Goal: Obtain resource: Download file/media

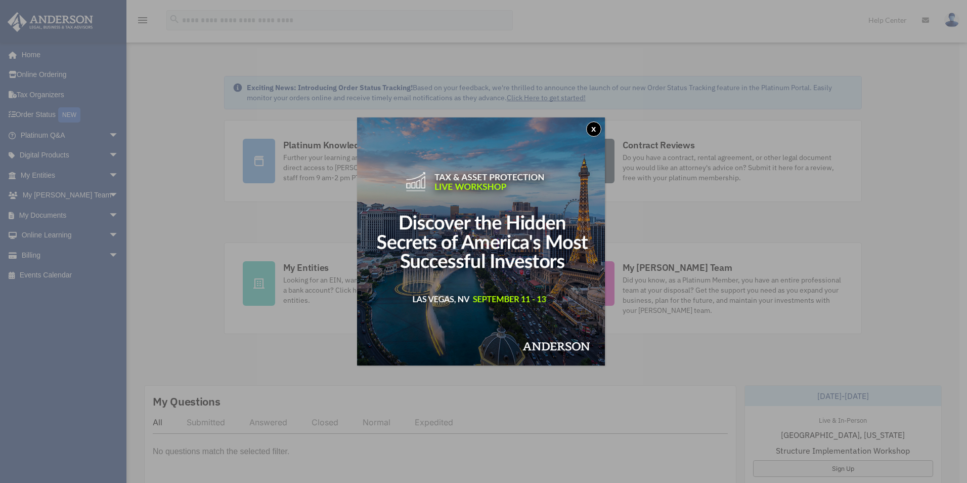
click at [598, 130] on button "x" at bounding box center [593, 128] width 15 height 15
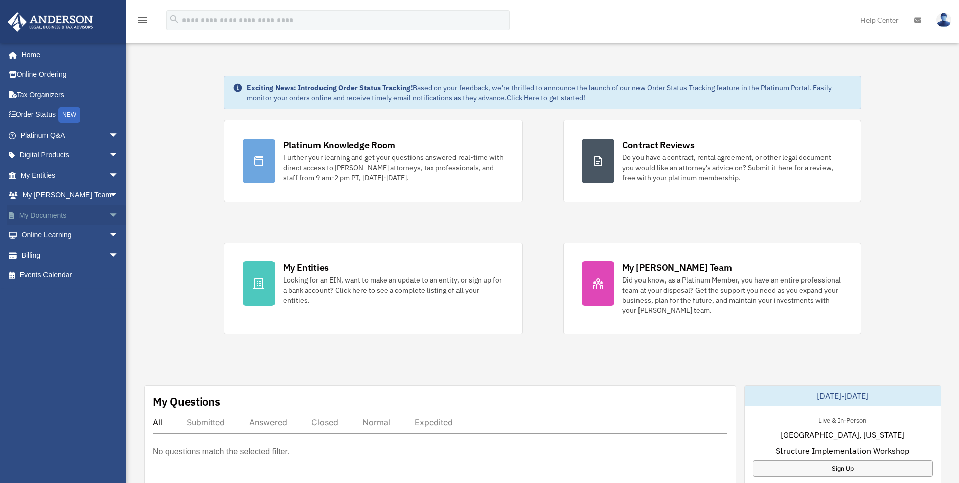
click at [109, 214] on span "arrow_drop_down" at bounding box center [119, 215] width 20 height 21
click at [80, 253] on link "Meeting Minutes" at bounding box center [74, 255] width 120 height 20
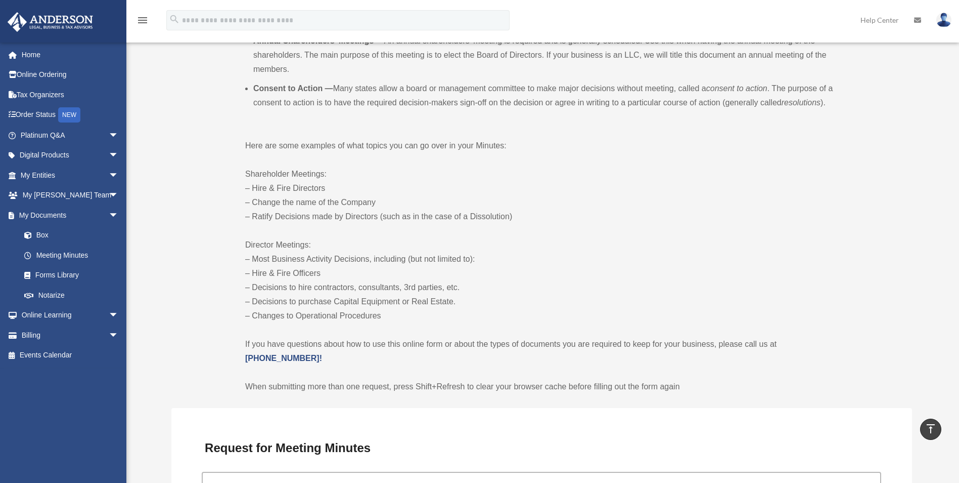
scroll to position [374, 0]
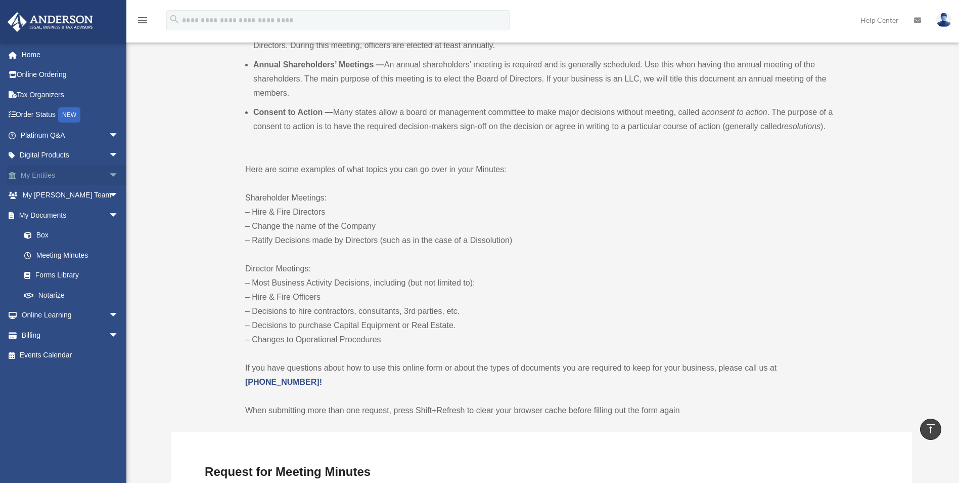
click at [109, 176] on span "arrow_drop_down" at bounding box center [119, 175] width 20 height 21
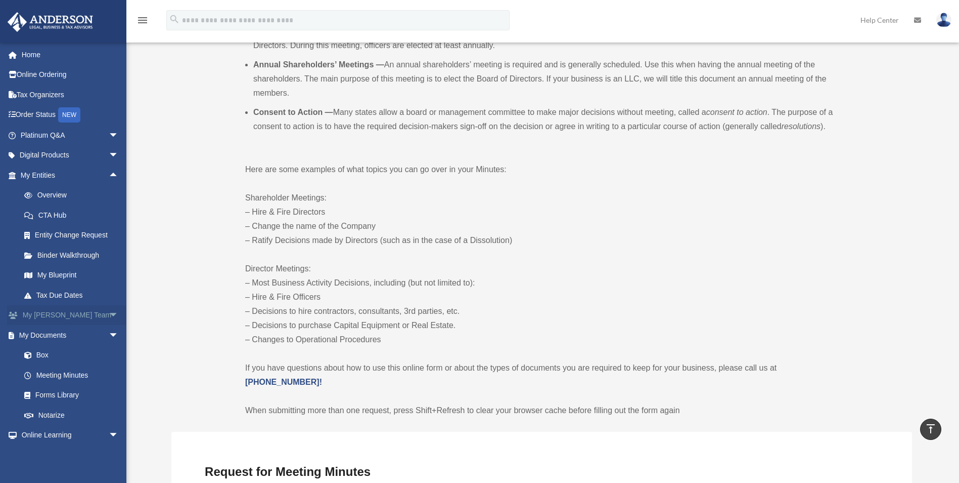
click at [109, 312] on span "arrow_drop_down" at bounding box center [119, 315] width 20 height 21
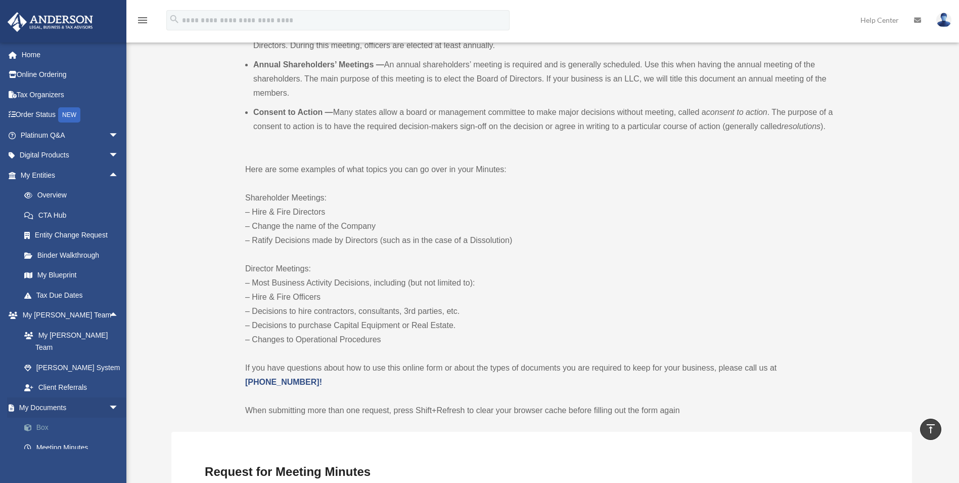
click at [43, 417] on link "Box" at bounding box center [74, 427] width 120 height 20
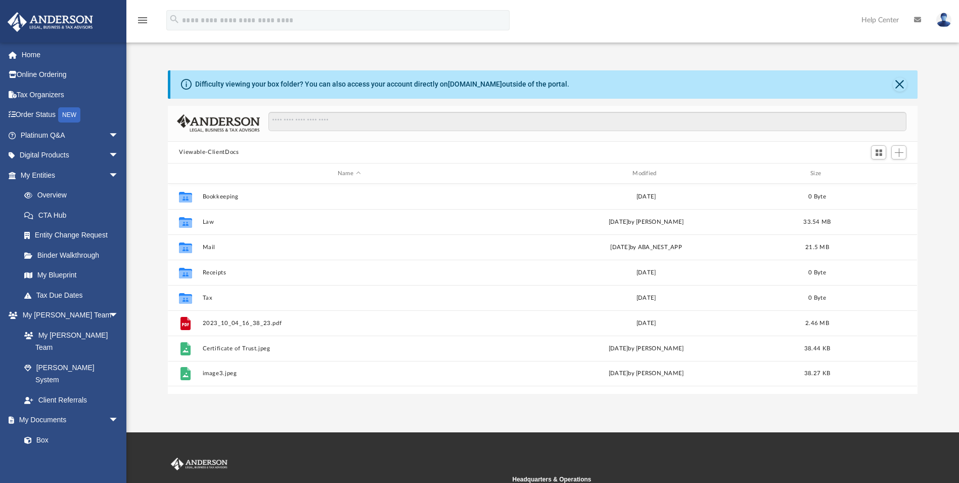
scroll to position [223, 742]
click at [80, 450] on link "Meeting Minutes" at bounding box center [74, 460] width 120 height 20
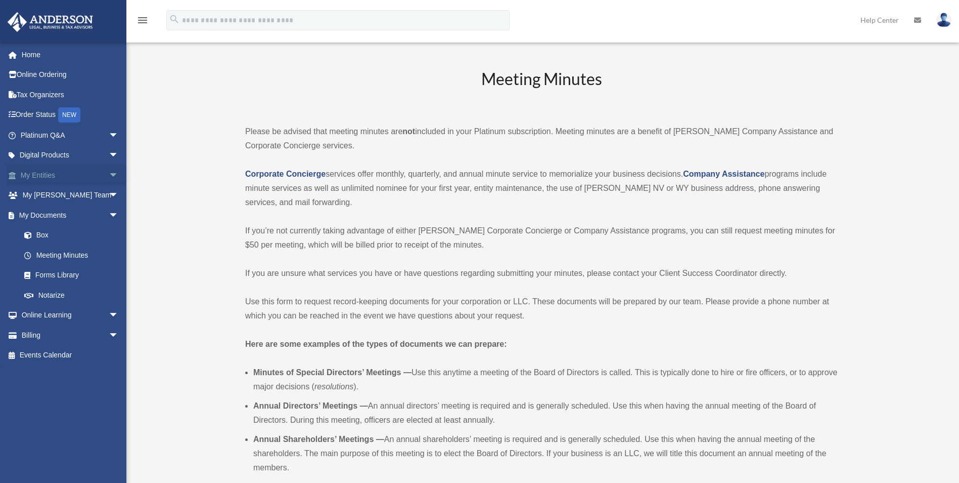
click at [54, 176] on link "My Entities arrow_drop_down" at bounding box center [70, 175] width 127 height 20
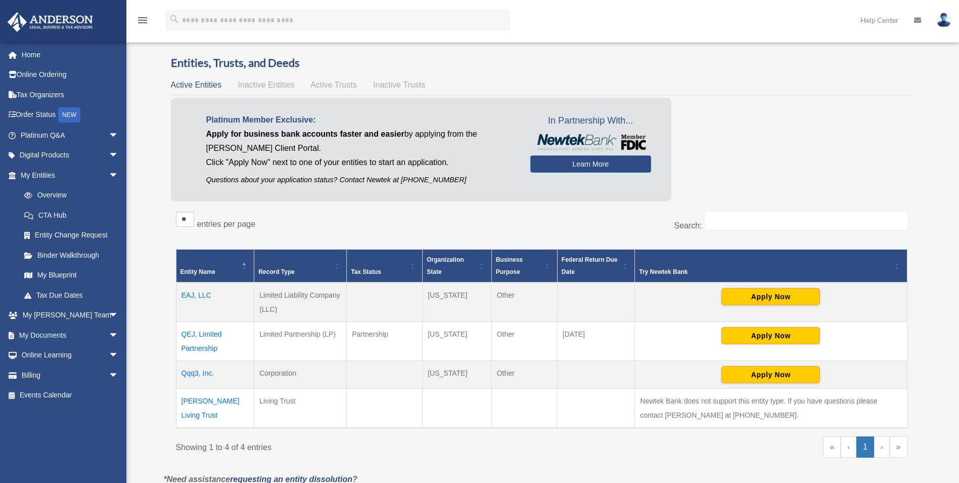
scroll to position [6, 0]
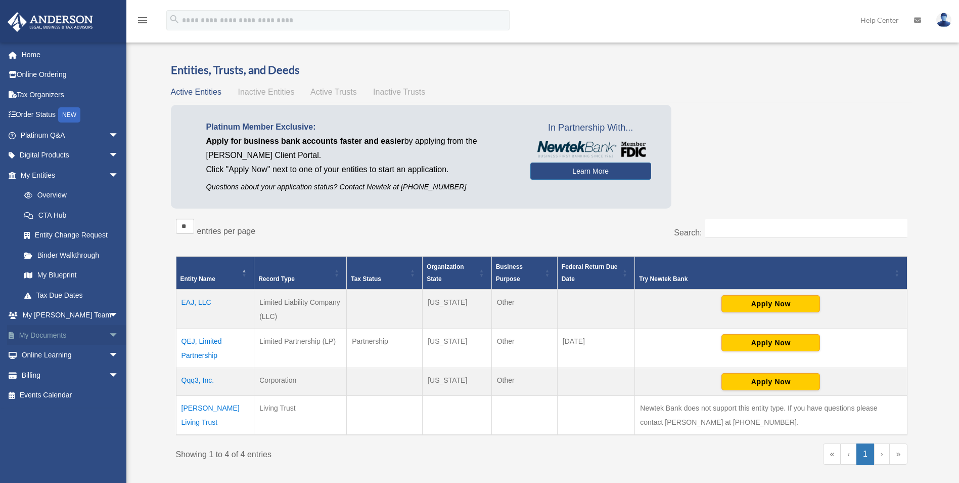
click at [54, 334] on link "My Documents arrow_drop_down" at bounding box center [70, 335] width 127 height 20
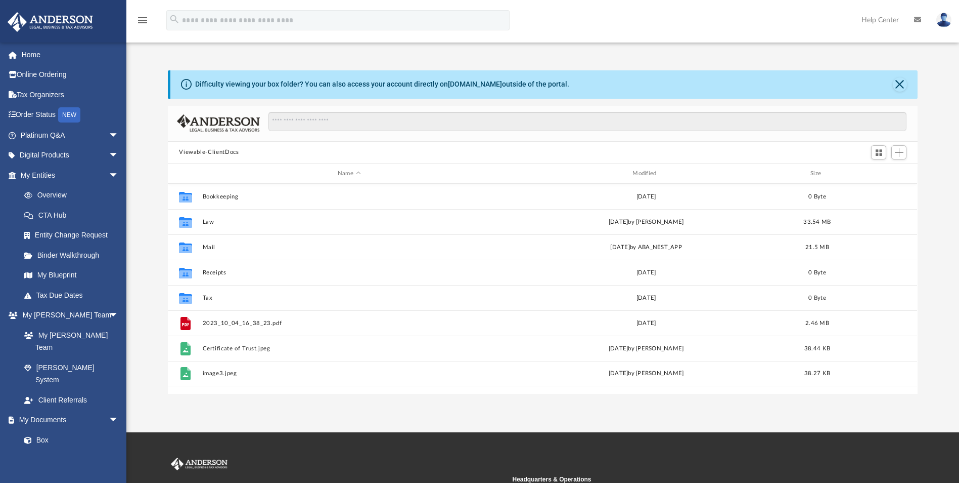
click at [219, 151] on button "Viewable-ClientDocs" at bounding box center [209, 152] width 60 height 9
click at [109, 410] on span "arrow_drop_down" at bounding box center [119, 420] width 20 height 21
click at [109, 429] on span "arrow_drop_down" at bounding box center [119, 439] width 20 height 21
click at [109, 450] on span "arrow_drop_down" at bounding box center [119, 460] width 20 height 21
click at [61, 410] on link "My Documents arrow_drop_up" at bounding box center [70, 420] width 127 height 20
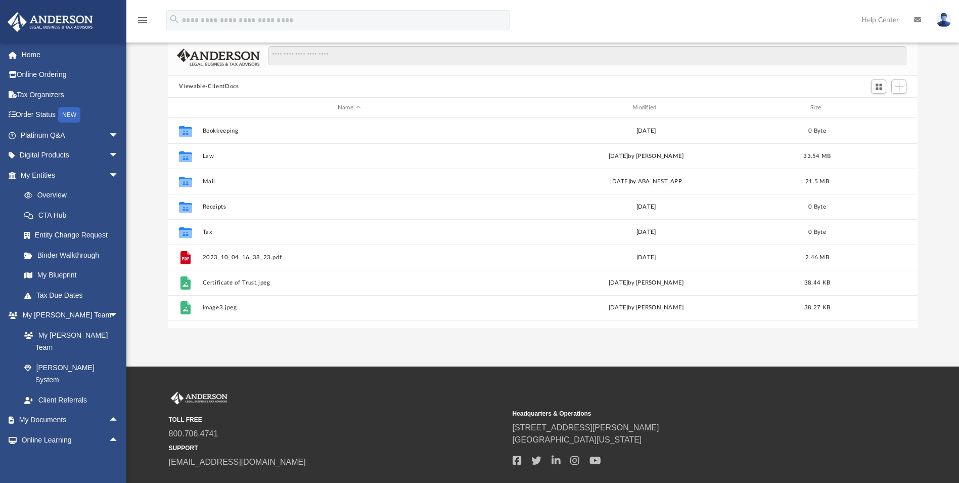
scroll to position [88, 0]
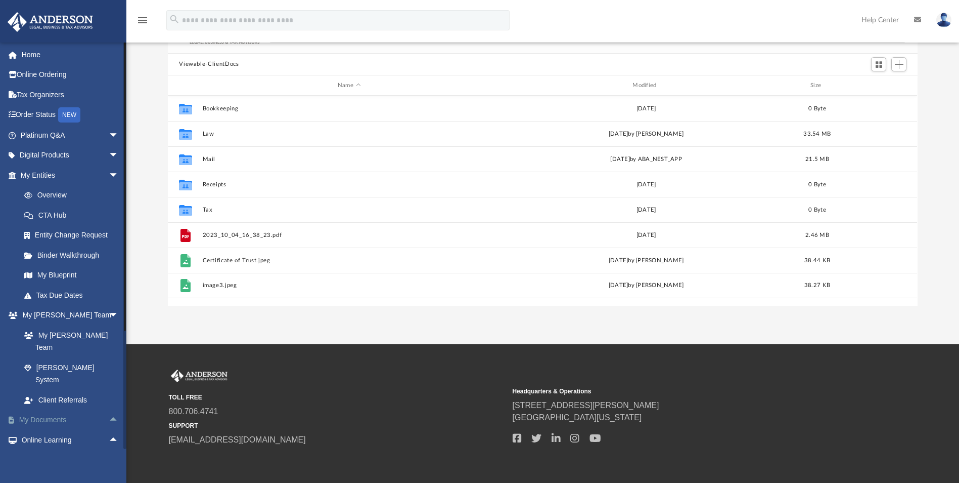
click at [109, 410] on span "arrow_drop_up" at bounding box center [119, 420] width 20 height 21
click at [71, 450] on link "Meeting Minutes" at bounding box center [74, 460] width 120 height 20
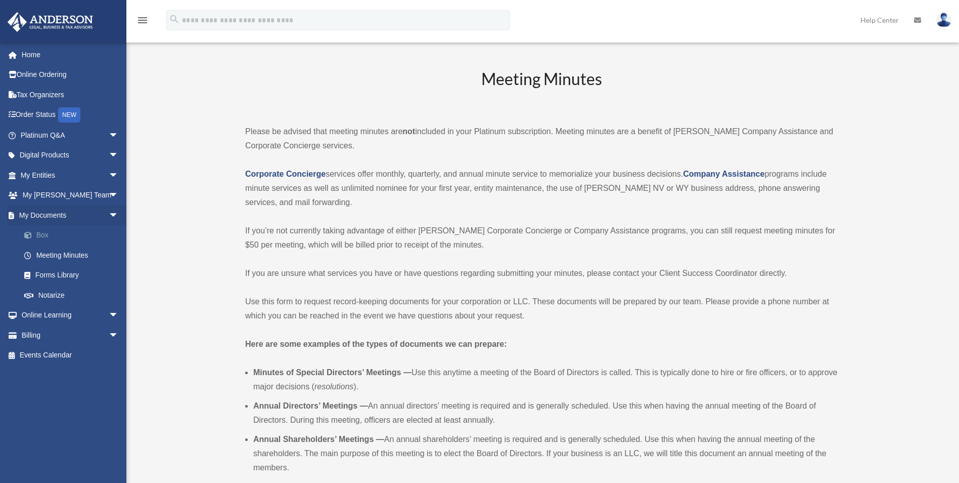
click at [38, 237] on link "Box" at bounding box center [74, 235] width 120 height 20
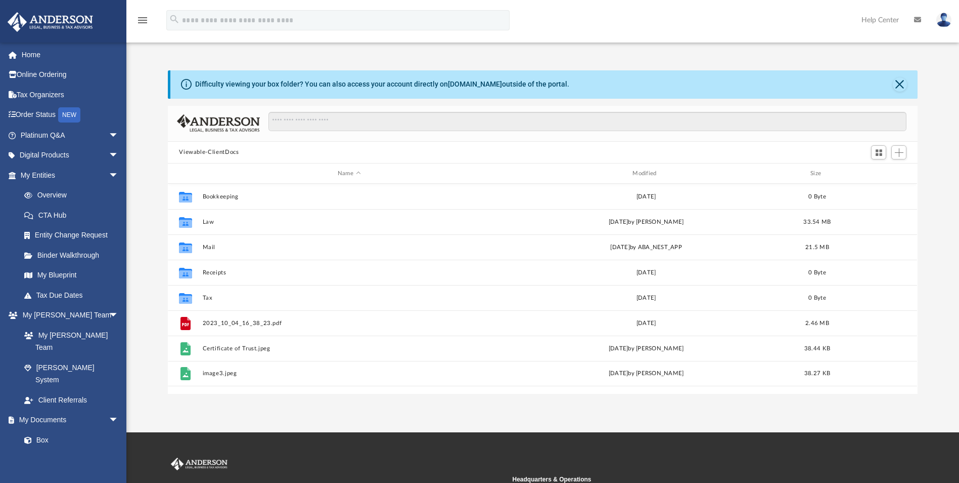
scroll to position [223, 742]
click at [226, 152] on button "Viewable-ClientDocs" at bounding box center [209, 152] width 60 height 9
click at [284, 120] on input "Search files and folders" at bounding box center [588, 121] width 638 height 19
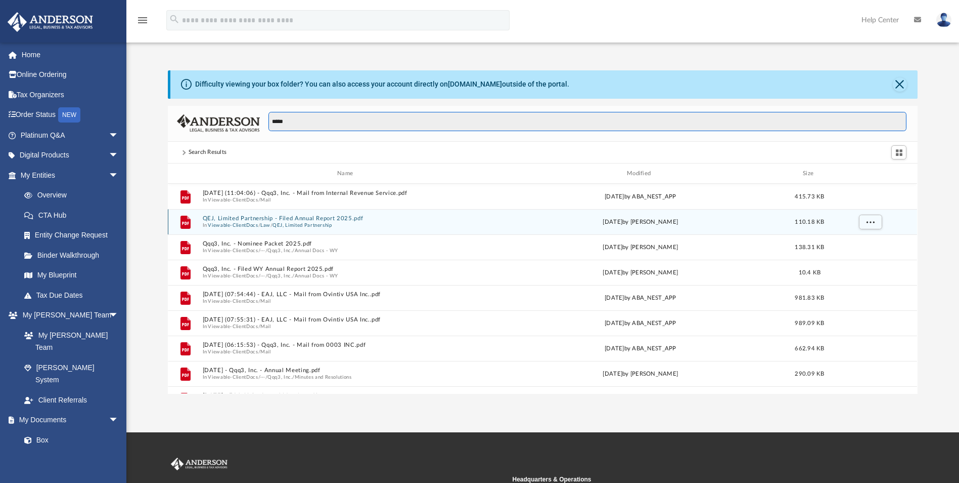
type input "****"
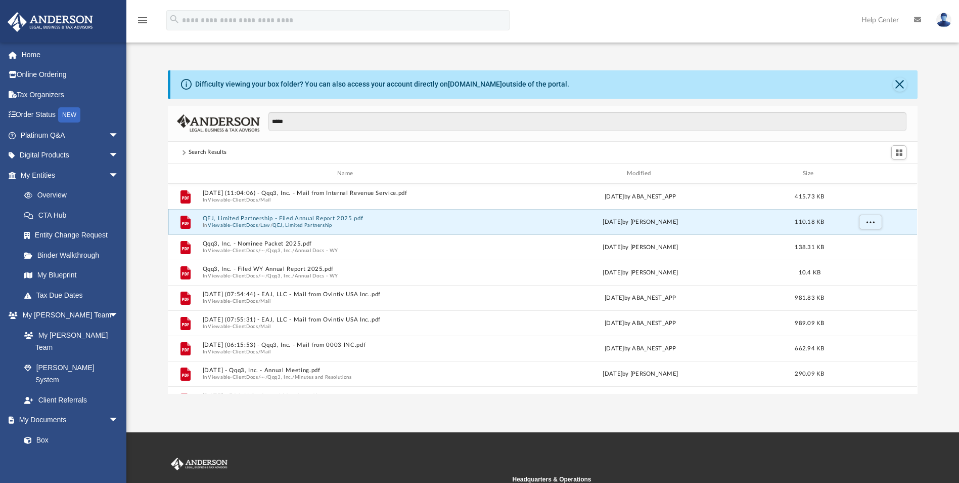
click at [253, 219] on button "QEJ, Limited Partnership - Filed Annual Report 2025.pdf" at bounding box center [347, 218] width 289 height 7
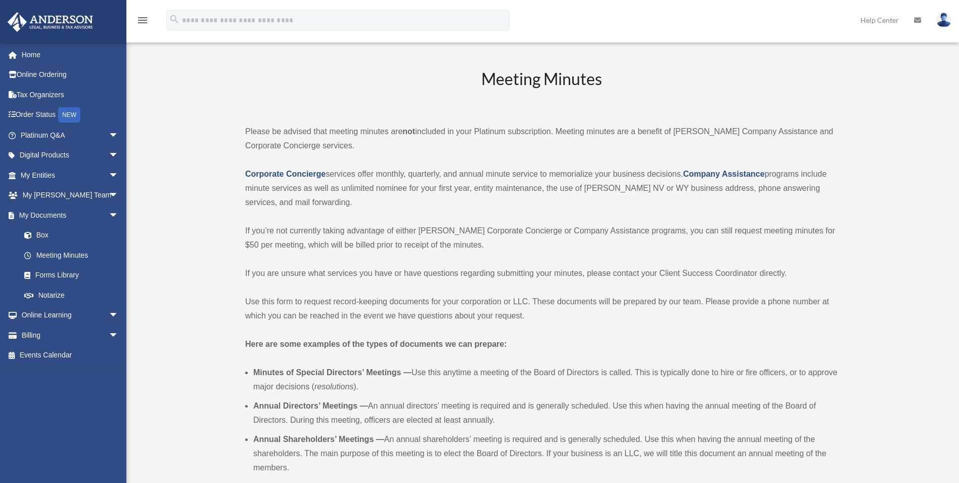
drag, startPoint x: 836, startPoint y: 99, endPoint x: 659, endPoint y: 94, distance: 177.6
click at [659, 94] on h2 "Meeting Minutes" at bounding box center [541, 89] width 593 height 42
